Goal: Task Accomplishment & Management: Manage account settings

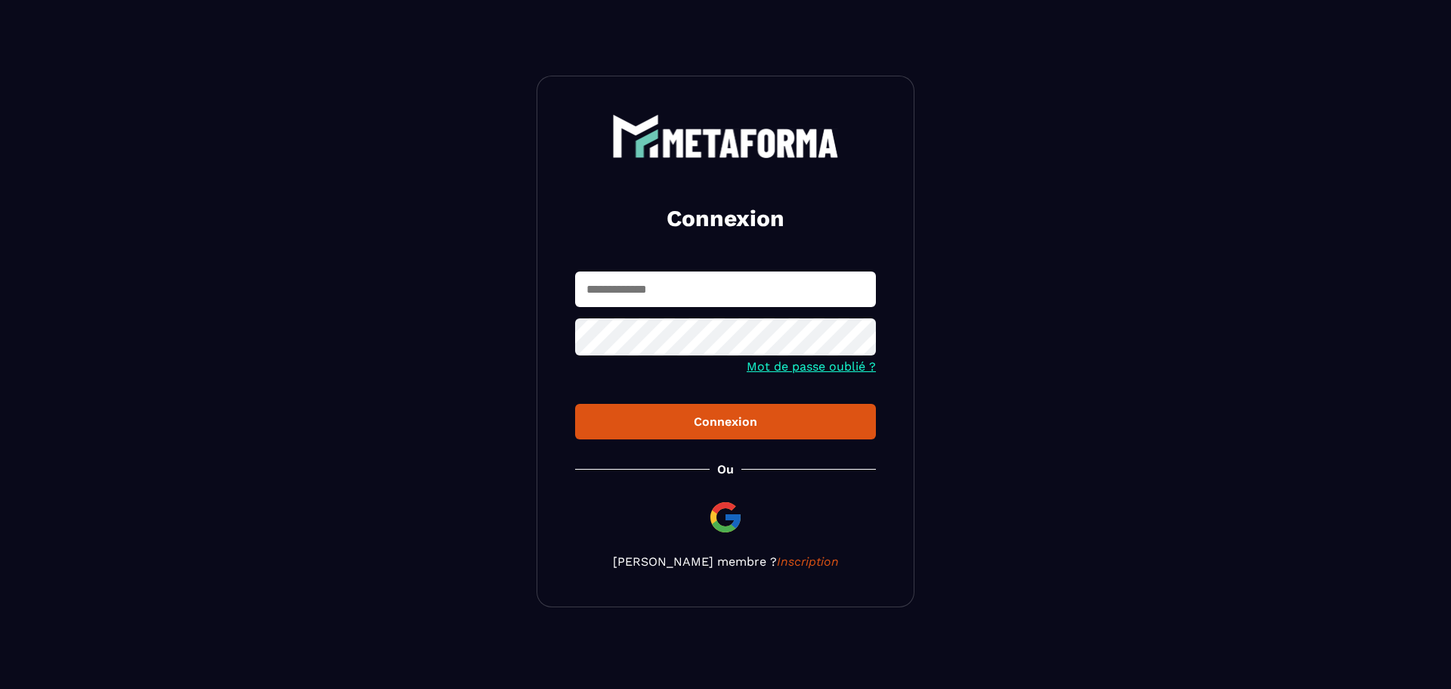
click at [702, 302] on input "text" at bounding box center [725, 289] width 301 height 36
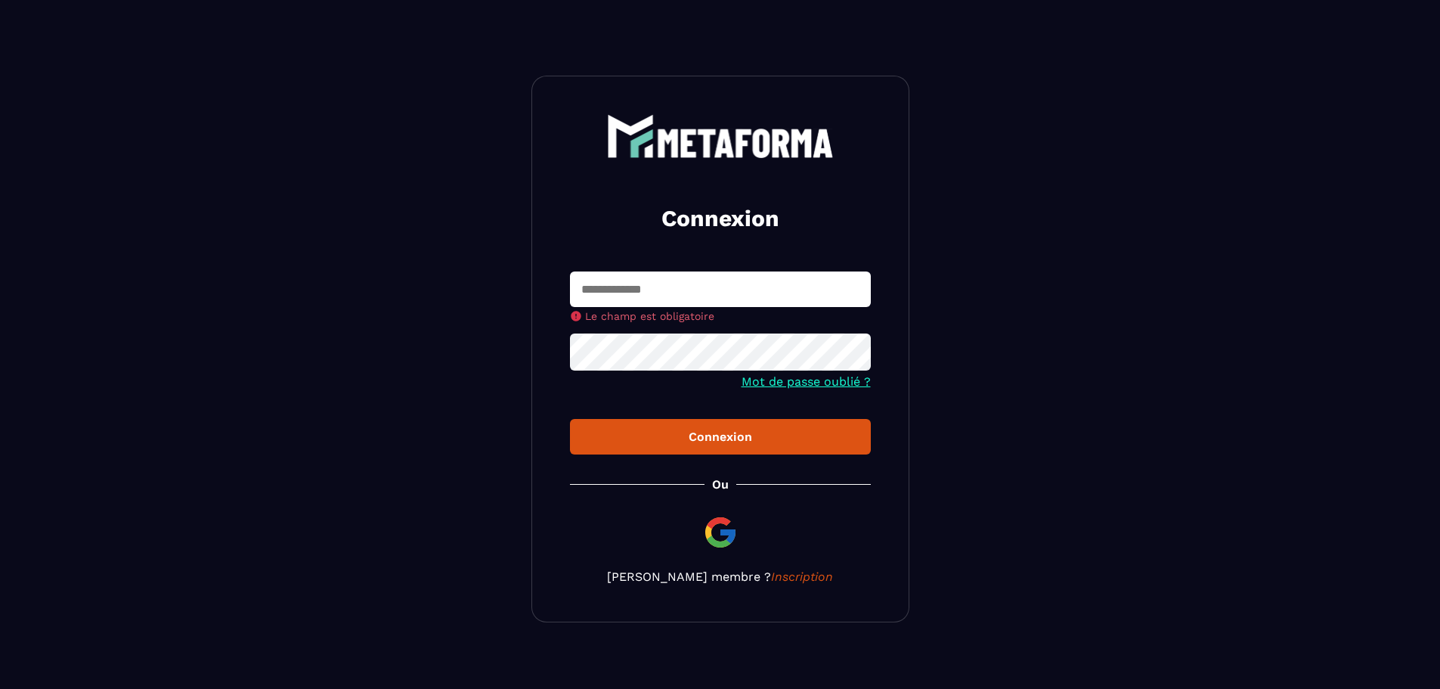
click at [783, 281] on input "text" at bounding box center [720, 289] width 301 height 36
click at [753, 288] on input "text" at bounding box center [720, 289] width 301 height 36
click at [590, 289] on input "text" at bounding box center [720, 289] width 301 height 36
click at [626, 289] on input "text" at bounding box center [720, 289] width 301 height 36
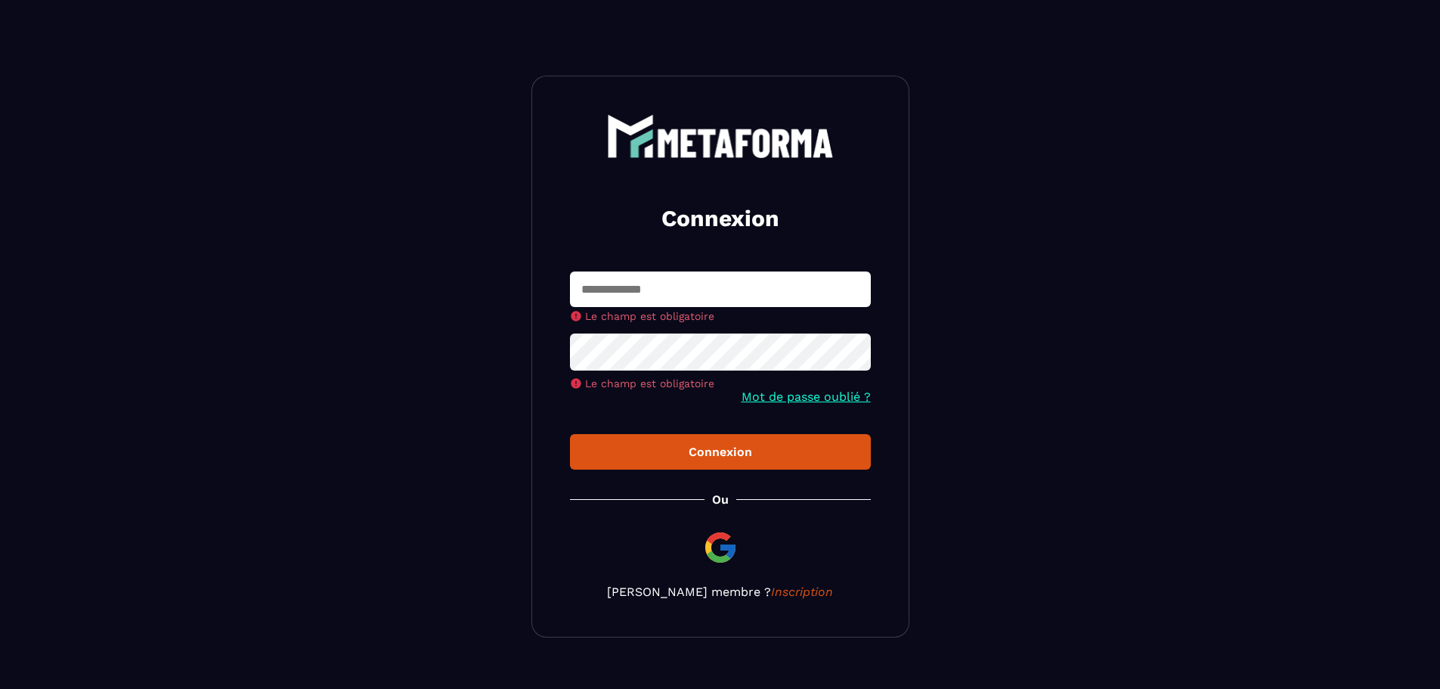
type input "*"
click at [728, 301] on input "text" at bounding box center [720, 289] width 301 height 36
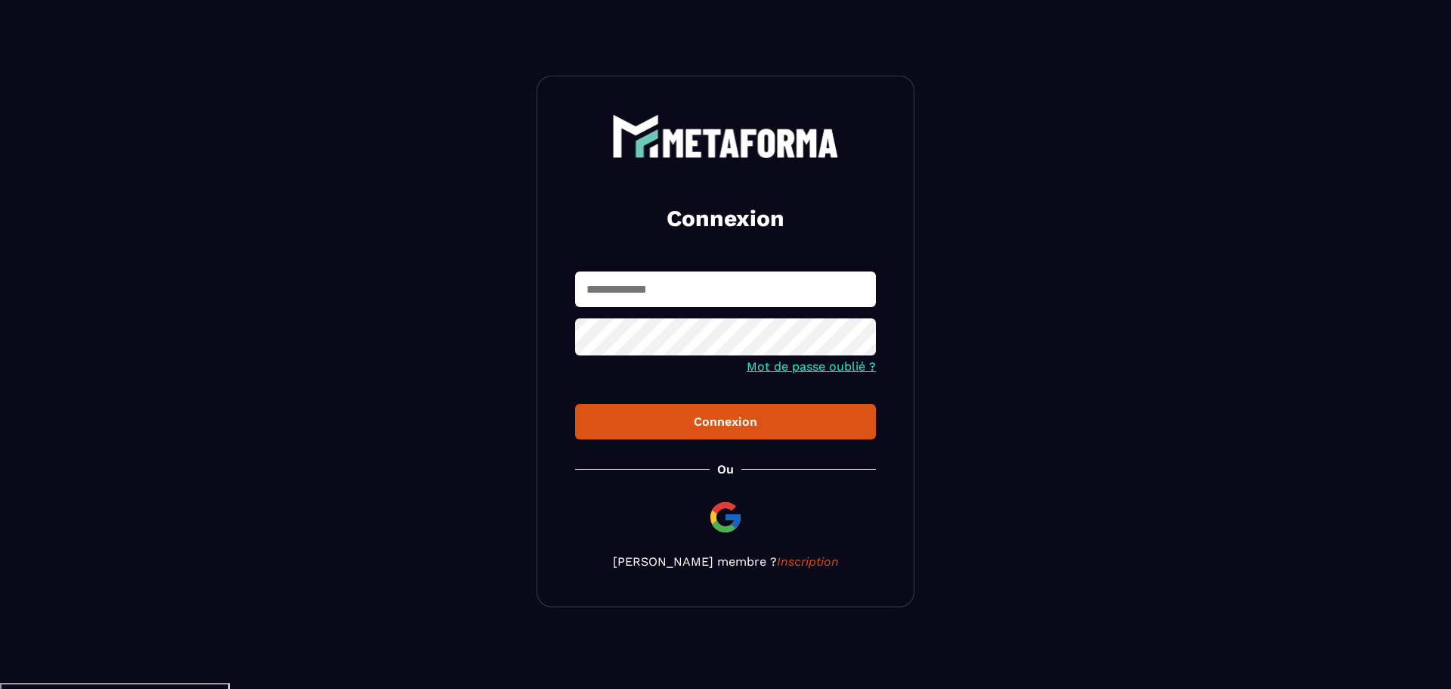
click at [727, 296] on input "text" at bounding box center [725, 289] width 301 height 36
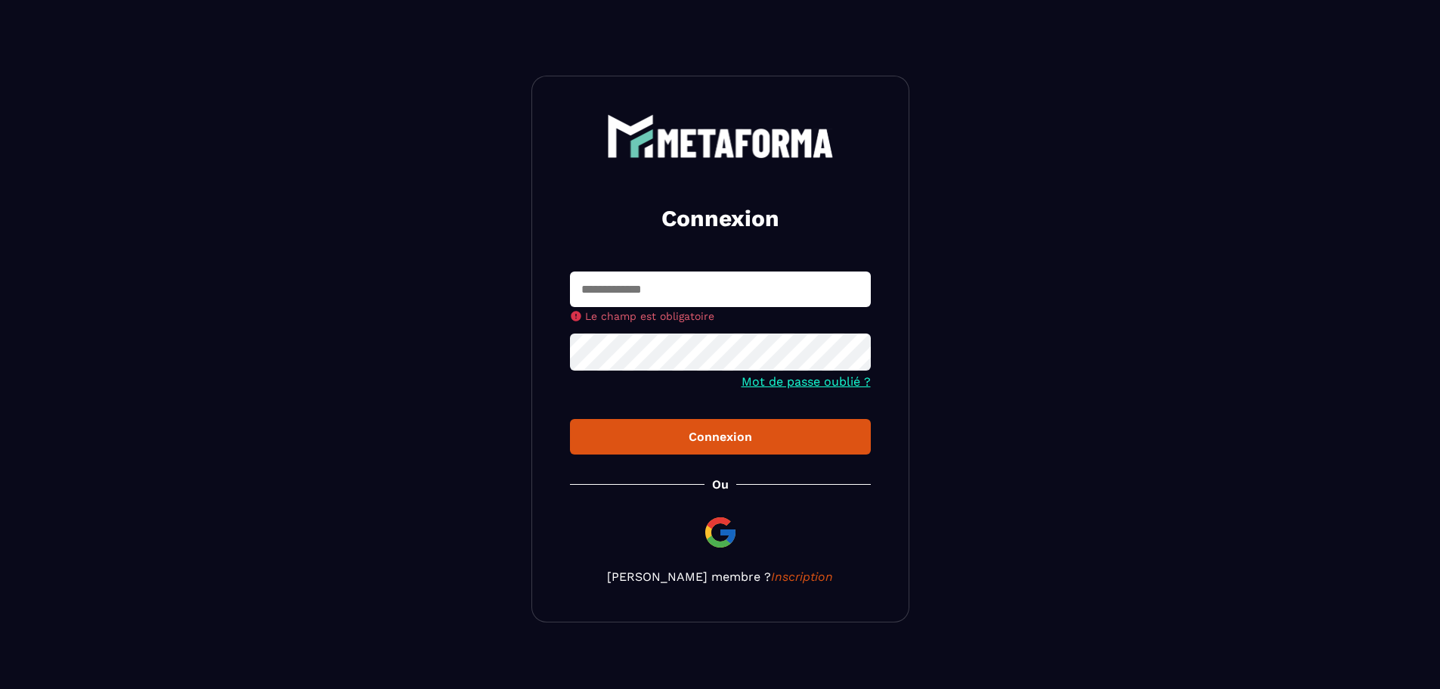
type input "**********"
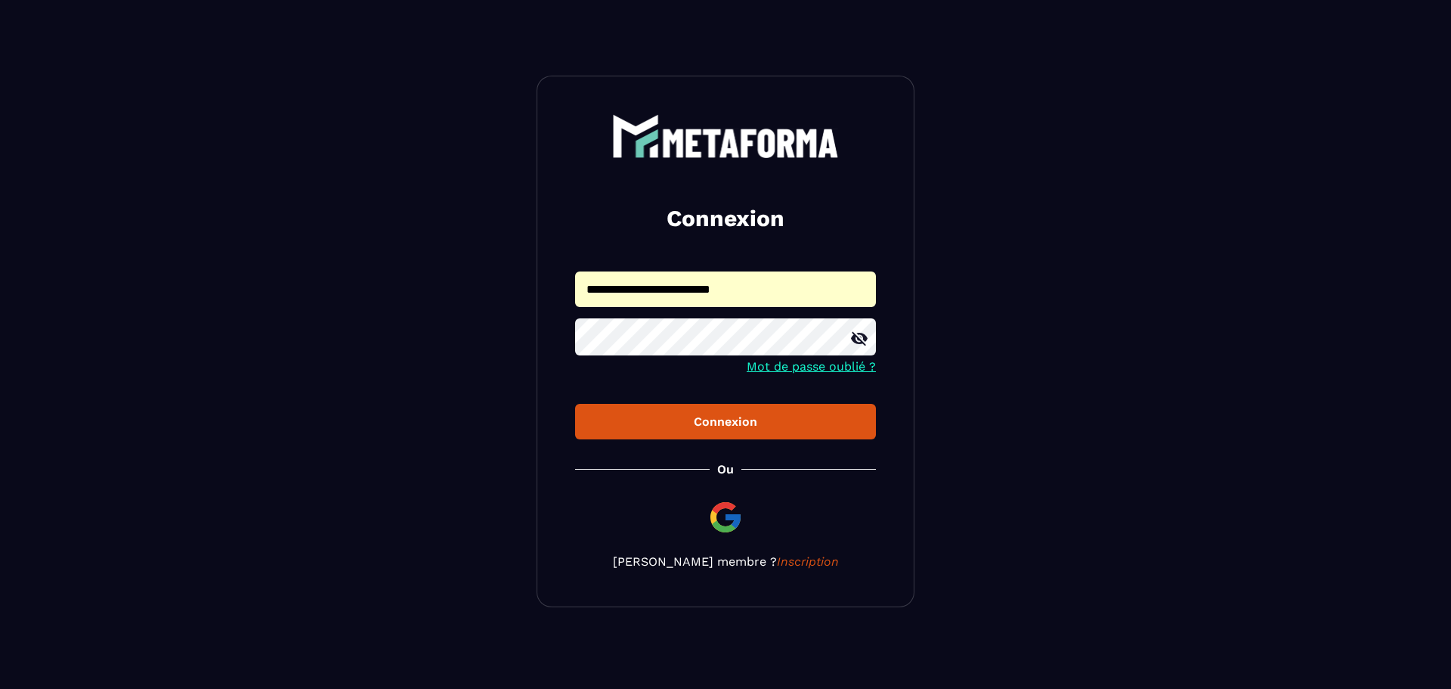
click at [732, 428] on div "Connexion" at bounding box center [725, 421] width 277 height 14
